Goal: Find specific page/section: Find specific page/section

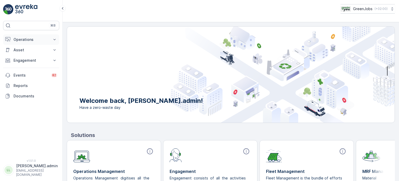
click at [26, 41] on p "Operations" at bounding box center [31, 39] width 35 height 5
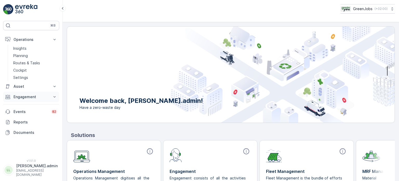
click at [24, 94] on p "Engagement" at bounding box center [31, 96] width 35 height 5
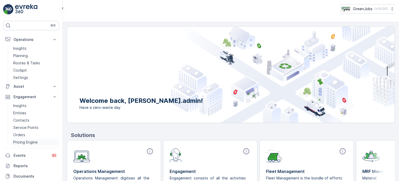
click at [27, 139] on p "Pricing Engine" at bounding box center [25, 141] width 24 height 5
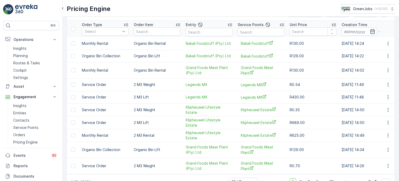
scroll to position [30, 0]
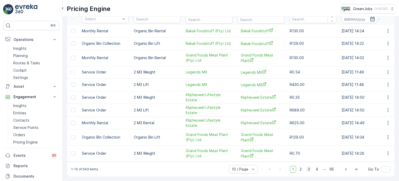
click at [308, 169] on span "3" at bounding box center [308, 169] width 7 height 7
